Goal: Information Seeking & Learning: Learn about a topic

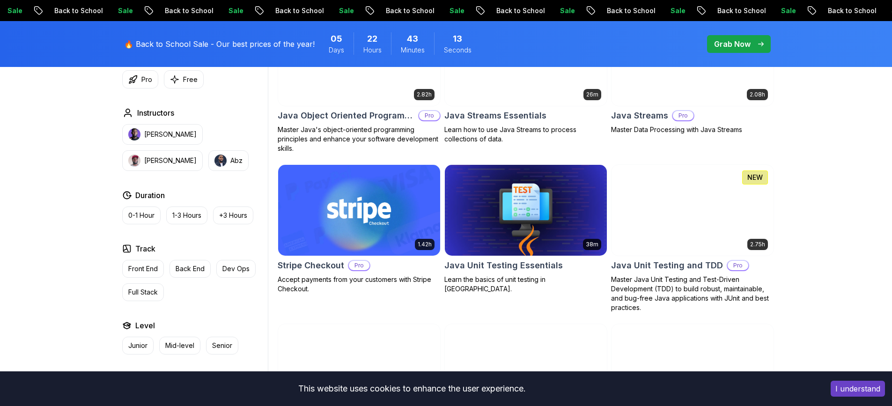
scroll to position [1702, 0]
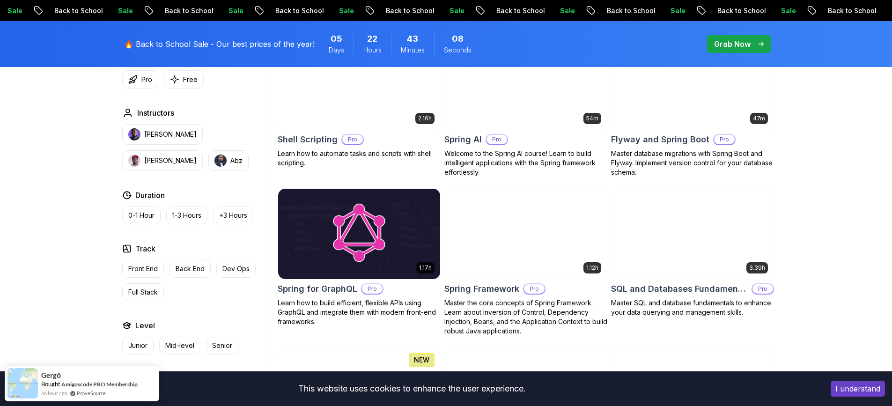
scroll to position [2437, 0]
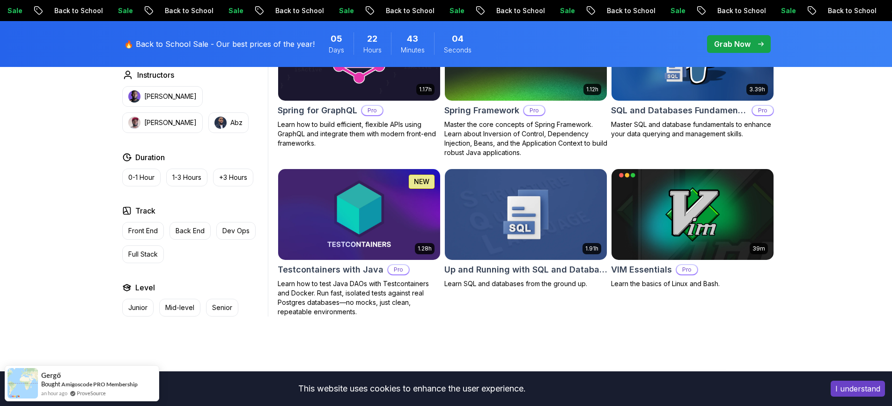
click at [598, 305] on div "1.91h Up and Running with SQL and Databases Learn SQL and databases from the gr…" at bounding box center [525, 242] width 163 height 148
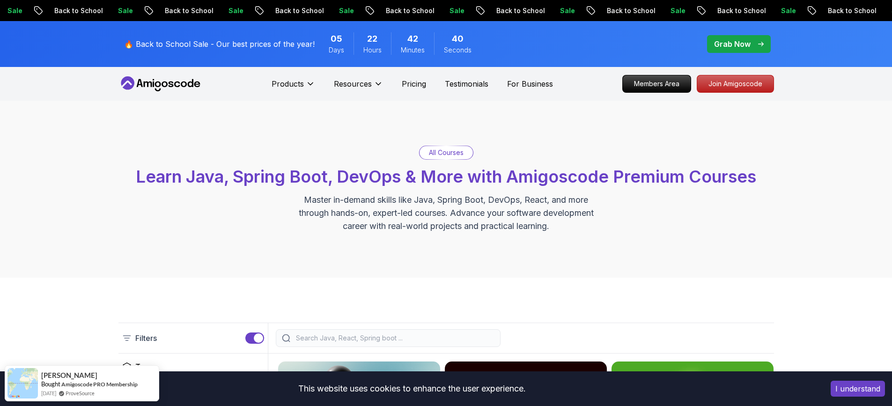
click at [178, 83] on icon at bounding box center [160, 83] width 84 height 15
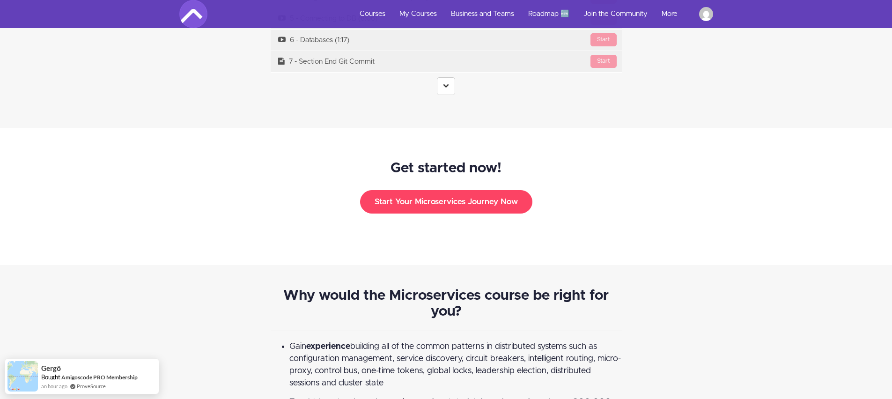
scroll to position [3198, 0]
click at [443, 83] on link at bounding box center [446, 87] width 18 height 18
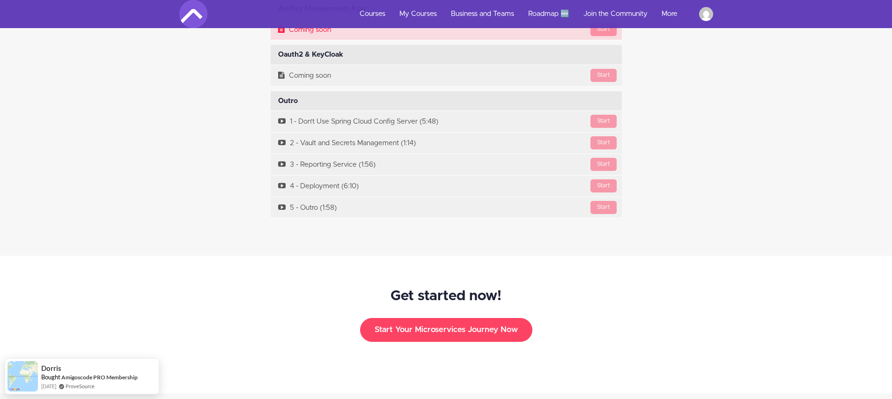
scroll to position [7280, 0]
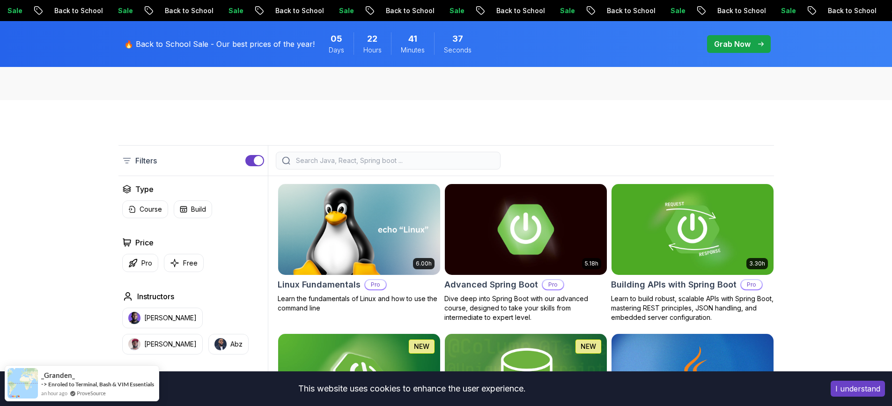
scroll to position [316, 0]
